Goal: Communication & Community: Participate in discussion

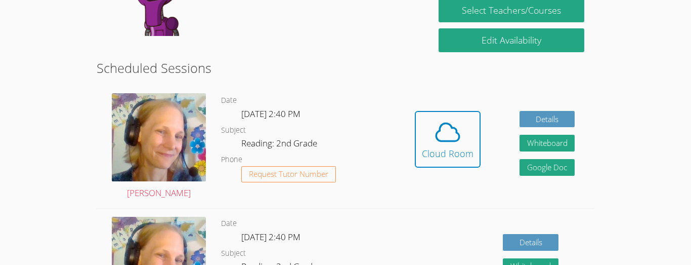
scroll to position [162, 0]
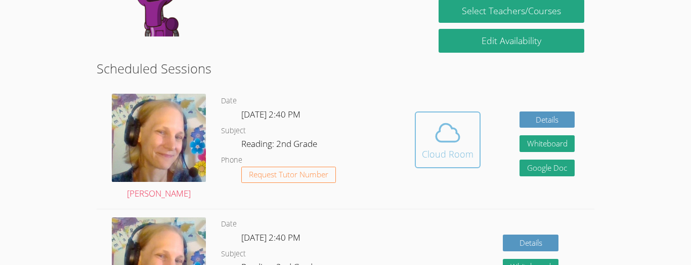
click at [471, 140] on span at bounding box center [448, 132] width 52 height 28
click at [455, 160] on div "Cloud Room" at bounding box center [448, 154] width 52 height 14
click at [443, 148] on div "Cloud Room" at bounding box center [448, 154] width 52 height 14
click at [457, 132] on icon at bounding box center [448, 132] width 28 height 28
click at [457, 154] on div "Cloud Room" at bounding box center [448, 154] width 52 height 14
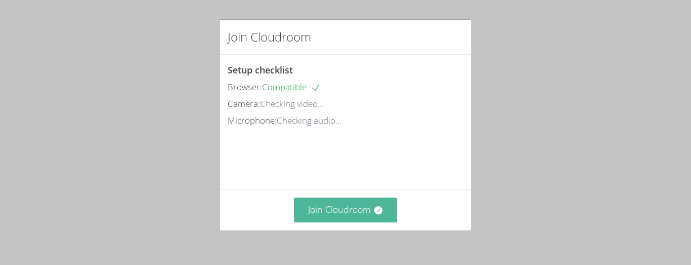
click at [370, 207] on button "Join Cloudroom" at bounding box center [346, 209] width 104 height 25
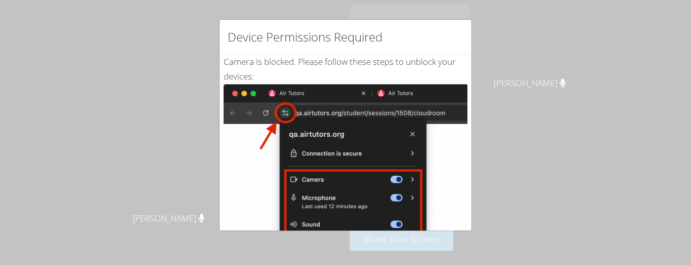
click at [495, 47] on div "Device Permissions Required Camera is blocked . Please follow these steps to un…" at bounding box center [345, 132] width 691 height 265
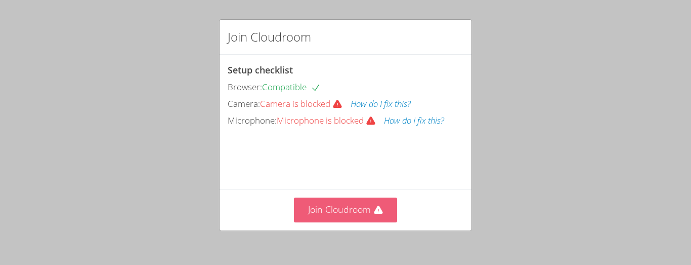
click at [369, 219] on button "Join Cloudroom" at bounding box center [346, 209] width 104 height 25
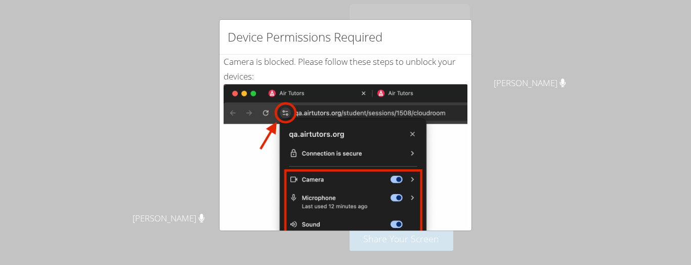
click at [523, 111] on div "Device Permissions Required Camera is blocked . Please follow these steps to un…" at bounding box center [345, 132] width 691 height 265
click at [566, 121] on div "Device Permissions Required Camera is blocked . Please follow these steps to un…" at bounding box center [345, 132] width 691 height 265
click at [623, 141] on div "Device Permissions Required Camera is blocked . Please follow these steps to un…" at bounding box center [345, 132] width 691 height 265
click at [466, 34] on div "Device Permissions Required" at bounding box center [346, 37] width 252 height 35
click at [179, 91] on div "Device Permissions Required Camera is blocked . Please follow these steps to un…" at bounding box center [345, 132] width 691 height 265
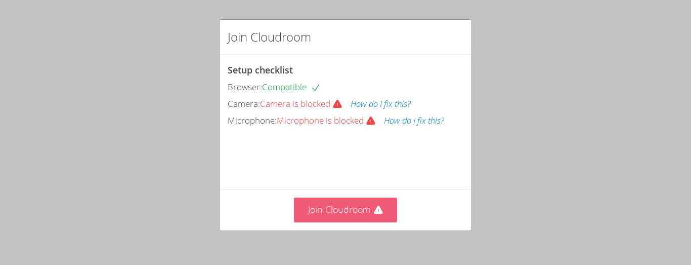
click at [350, 202] on button "Join Cloudroom" at bounding box center [346, 209] width 104 height 25
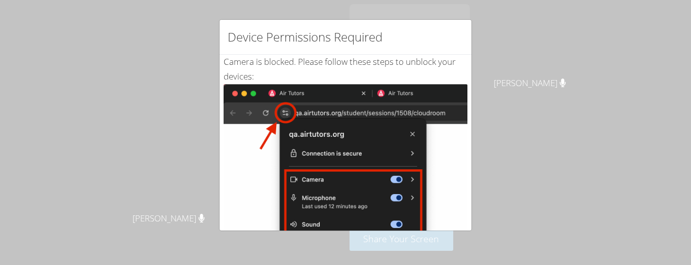
click at [554, 108] on div "Device Permissions Required Camera is blocked . Please follow these steps to un…" at bounding box center [345, 132] width 691 height 265
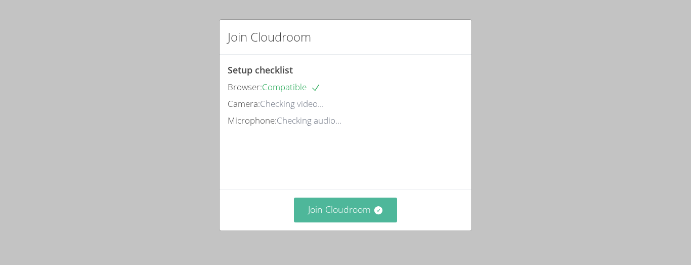
click at [337, 207] on button "Join Cloudroom" at bounding box center [346, 209] width 104 height 25
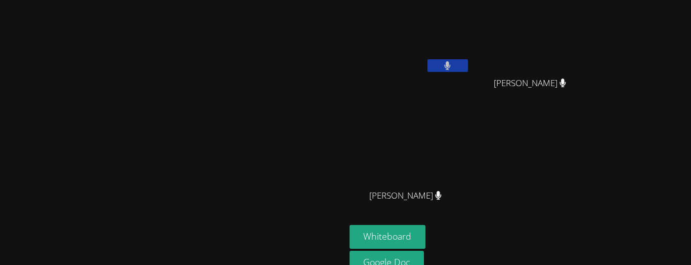
click at [594, 210] on div "ANGEL ROMERO MILA’VAE TAVAREZ MILA’VAE TAVAREZ JONAS VALLE JONAS VALLE" at bounding box center [472, 114] width 245 height 221
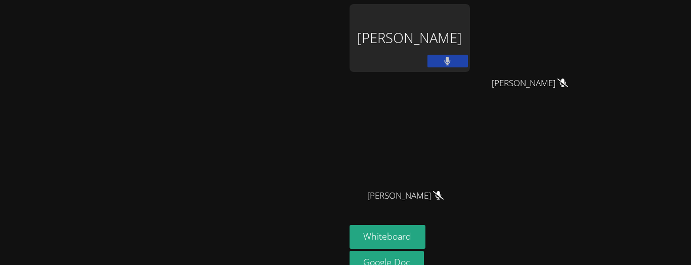
click at [468, 61] on button at bounding box center [447, 61] width 40 height 13
click at [453, 61] on icon at bounding box center [447, 61] width 11 height 9
click at [451, 63] on icon at bounding box center [447, 61] width 7 height 9
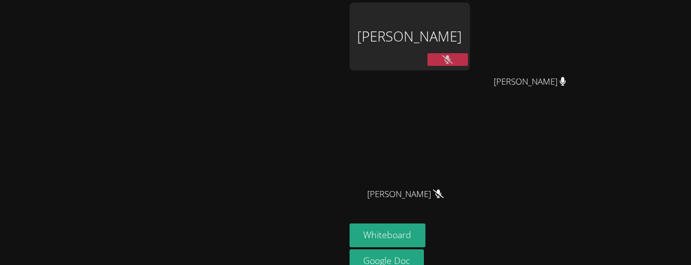
click at [248, 146] on video at bounding box center [173, 135] width 152 height 190
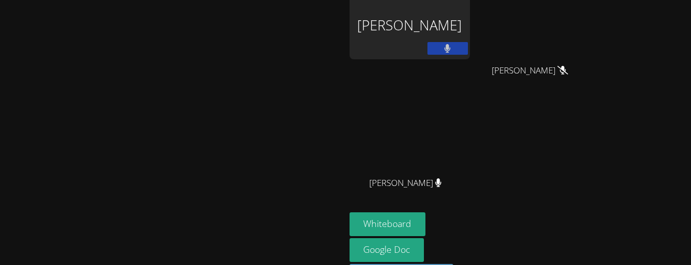
scroll to position [5, 0]
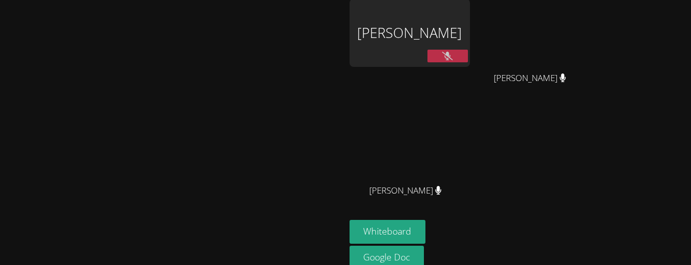
click at [468, 62] on button at bounding box center [447, 56] width 40 height 13
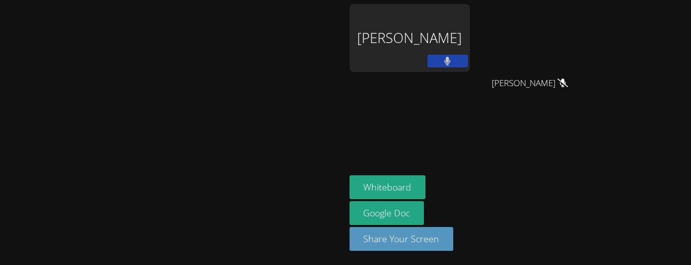
scroll to position [0, 0]
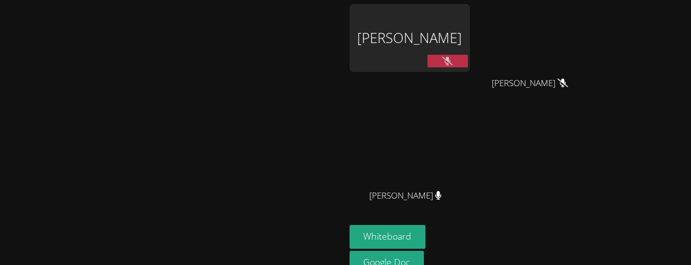
click at [470, 158] on video at bounding box center [410, 150] width 120 height 68
click at [470, 47] on div "[PERSON_NAME]" at bounding box center [410, 38] width 120 height 68
click at [468, 59] on button at bounding box center [447, 61] width 40 height 13
click at [427, 55] on button at bounding box center [447, 61] width 40 height 13
click at [468, 55] on button at bounding box center [447, 61] width 40 height 13
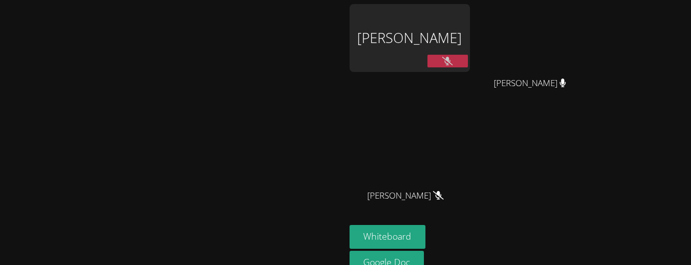
click at [594, 34] on video at bounding box center [534, 38] width 120 height 68
click at [445, 196] on div "[PERSON_NAME]" at bounding box center [410, 204] width 120 height 40
click at [248, 50] on video at bounding box center [173, 137] width 152 height 190
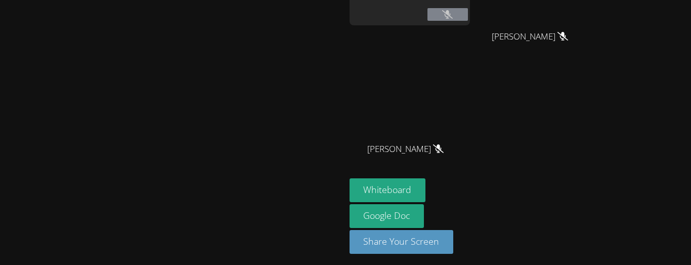
scroll to position [50, 0]
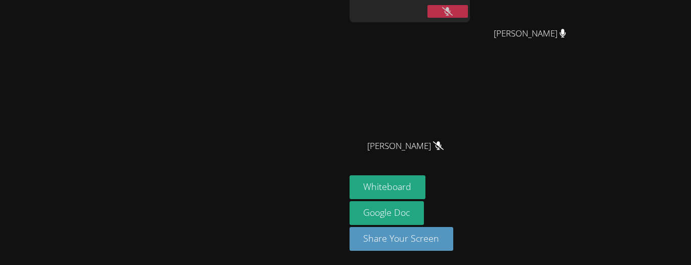
click at [594, 55] on div "JONAS VALLE" at bounding box center [534, 42] width 120 height 40
click at [453, 9] on icon at bounding box center [447, 11] width 11 height 9
click at [451, 11] on icon at bounding box center [448, 11] width 6 height 9
click at [468, 6] on button at bounding box center [447, 11] width 40 height 13
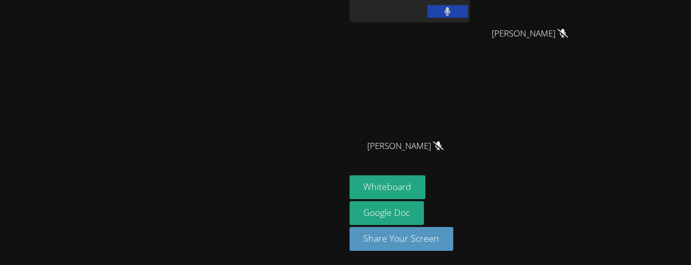
click at [468, 16] on button at bounding box center [447, 11] width 40 height 13
click at [468, 10] on button at bounding box center [447, 11] width 40 height 13
click at [468, 9] on button at bounding box center [447, 11] width 40 height 13
click at [468, 10] on button at bounding box center [447, 11] width 40 height 13
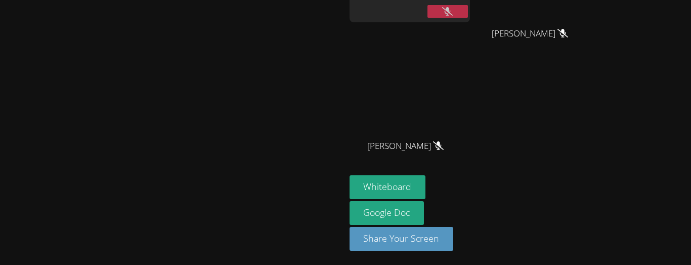
click at [468, 11] on button at bounding box center [447, 11] width 40 height 13
click at [451, 15] on icon at bounding box center [448, 11] width 6 height 9
click at [453, 12] on icon at bounding box center [447, 11] width 11 height 9
click at [468, 5] on button at bounding box center [447, 11] width 40 height 13
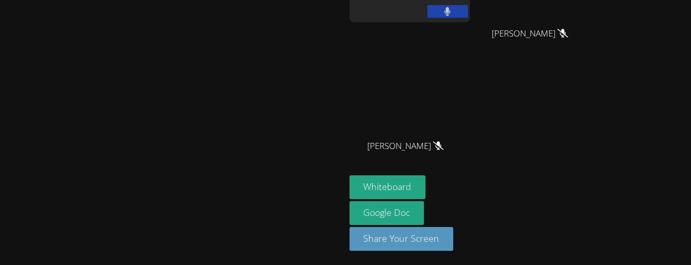
click at [451, 9] on icon at bounding box center [448, 11] width 6 height 9
click at [453, 7] on icon at bounding box center [447, 11] width 11 height 9
click at [451, 7] on icon at bounding box center [447, 11] width 7 height 9
click at [453, 10] on icon at bounding box center [447, 11] width 11 height 9
click at [451, 7] on icon at bounding box center [447, 11] width 7 height 9
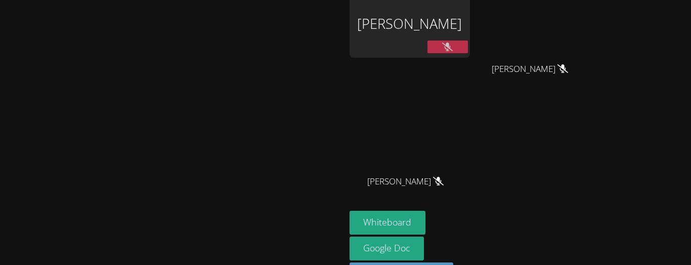
scroll to position [13, 0]
click at [453, 52] on icon at bounding box center [447, 48] width 11 height 9
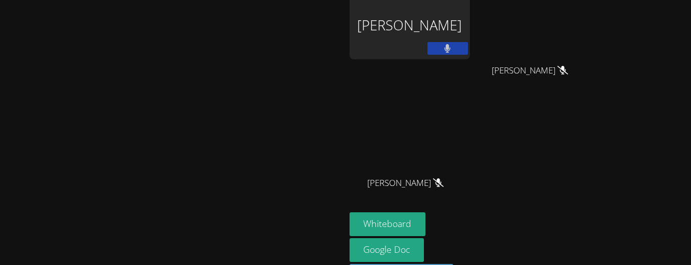
click at [468, 49] on button at bounding box center [447, 48] width 40 height 13
click at [468, 47] on button at bounding box center [447, 48] width 40 height 13
click at [468, 49] on button at bounding box center [447, 48] width 40 height 13
click at [468, 45] on button at bounding box center [447, 48] width 40 height 13
click at [468, 44] on button at bounding box center [447, 48] width 40 height 13
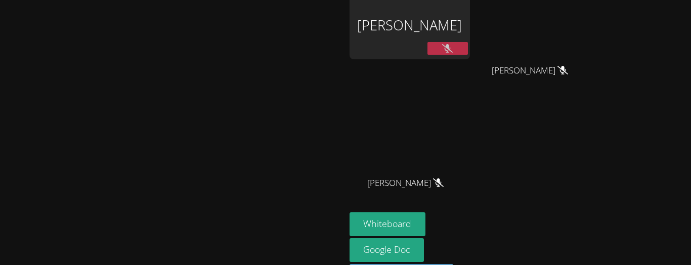
click at [468, 50] on button at bounding box center [447, 48] width 40 height 13
click at [453, 48] on icon at bounding box center [447, 48] width 11 height 9
click at [468, 49] on button at bounding box center [447, 48] width 40 height 13
click at [468, 47] on button at bounding box center [447, 48] width 40 height 13
click at [468, 49] on button at bounding box center [447, 48] width 40 height 13
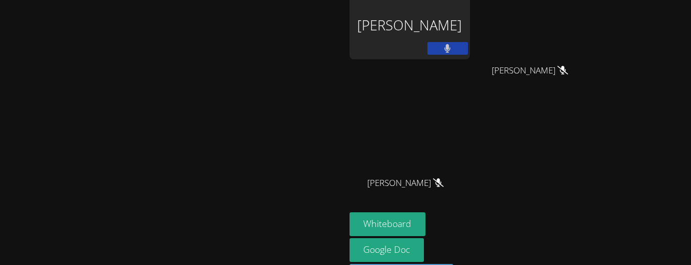
click at [468, 48] on button at bounding box center [447, 48] width 40 height 13
click at [468, 47] on button at bounding box center [447, 48] width 40 height 13
click at [451, 49] on icon at bounding box center [448, 48] width 6 height 9
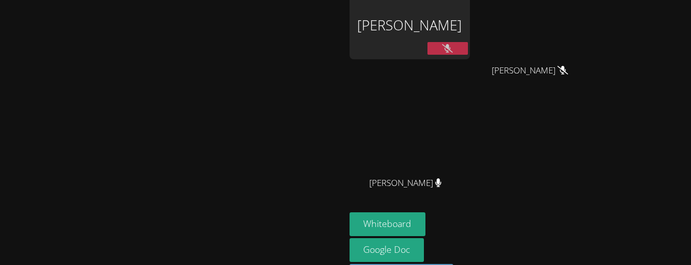
scroll to position [50, 0]
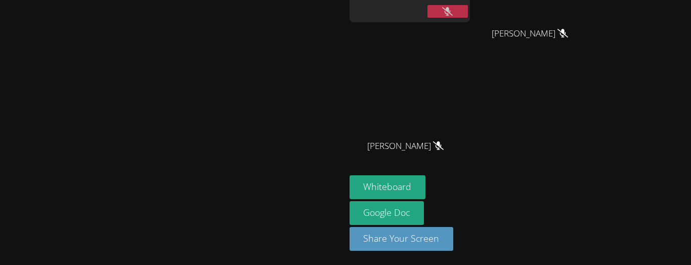
click at [594, 205] on div "Whiteboard Google Doc Share Your Screen" at bounding box center [472, 216] width 245 height 83
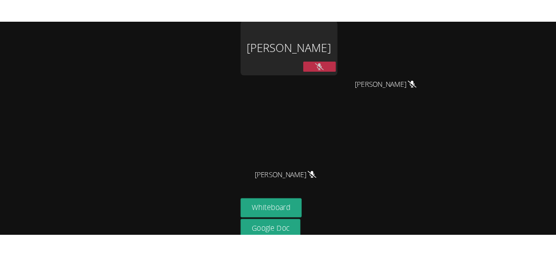
scroll to position [6, 0]
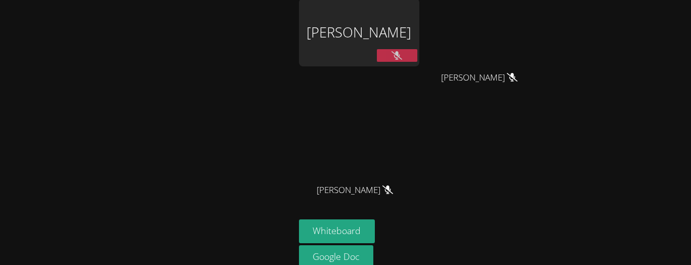
click at [378, 55] on button at bounding box center [397, 55] width 40 height 13
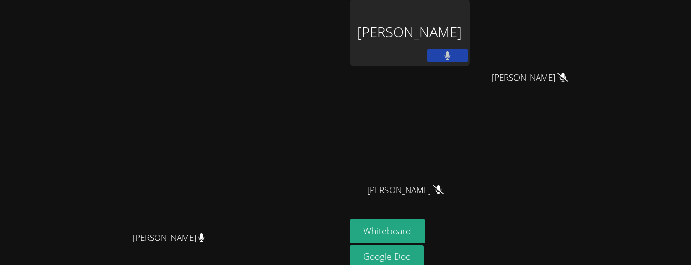
click at [438, 58] on button at bounding box center [447, 55] width 40 height 13
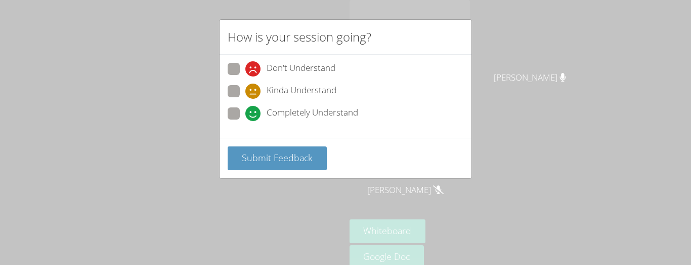
click at [288, 98] on span "Kinda Understand" at bounding box center [302, 90] width 70 height 15
click at [254, 94] on input "Kinda Understand" at bounding box center [249, 89] width 9 height 9
radio input "true"
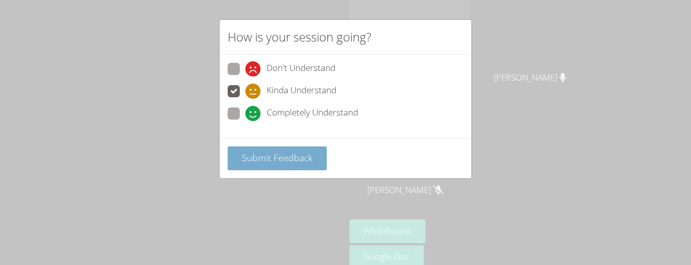
click at [295, 154] on span "Submit Feedback" at bounding box center [277, 157] width 71 height 12
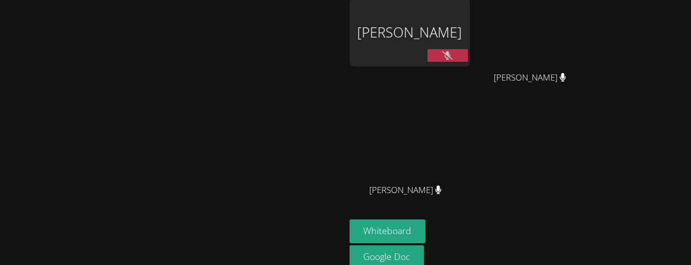
click at [453, 55] on icon at bounding box center [447, 55] width 11 height 9
click at [451, 52] on icon at bounding box center [447, 55] width 7 height 9
click at [468, 60] on button at bounding box center [447, 55] width 40 height 13
click at [451, 56] on icon at bounding box center [447, 55] width 7 height 9
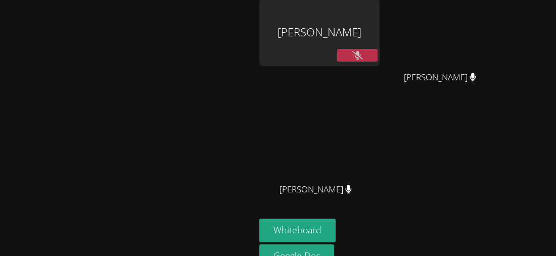
click at [363, 51] on icon at bounding box center [358, 55] width 11 height 9
click at [378, 52] on button at bounding box center [357, 55] width 40 height 13
click at [363, 51] on icon at bounding box center [358, 55] width 11 height 9
click at [378, 57] on button at bounding box center [357, 55] width 40 height 13
click at [363, 59] on icon at bounding box center [358, 55] width 11 height 9
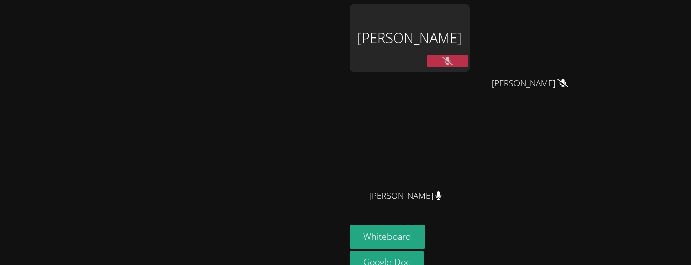
click at [453, 60] on icon at bounding box center [447, 61] width 11 height 9
click at [468, 56] on button at bounding box center [447, 61] width 40 height 13
